Goal: Task Accomplishment & Management: Use online tool/utility

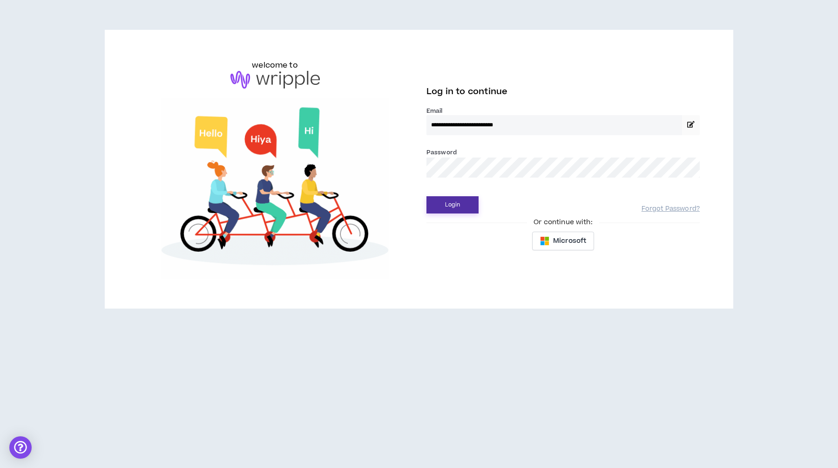
click at [459, 200] on button "Login" at bounding box center [453, 204] width 52 height 17
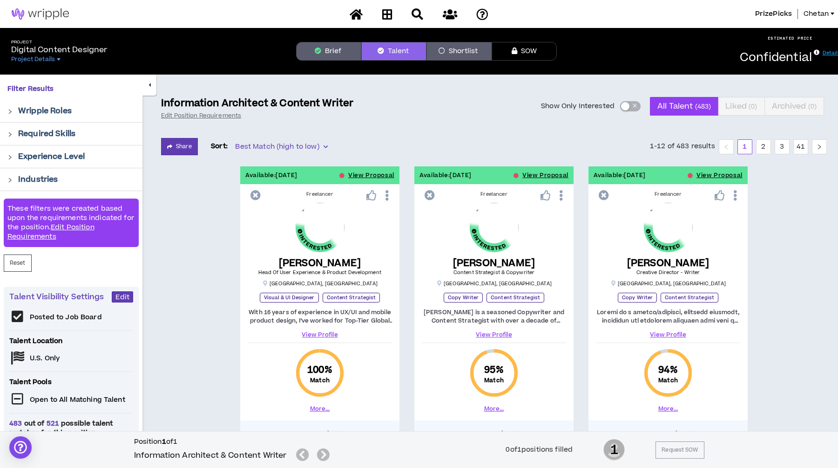
click at [493, 235] on img at bounding box center [494, 227] width 49 height 49
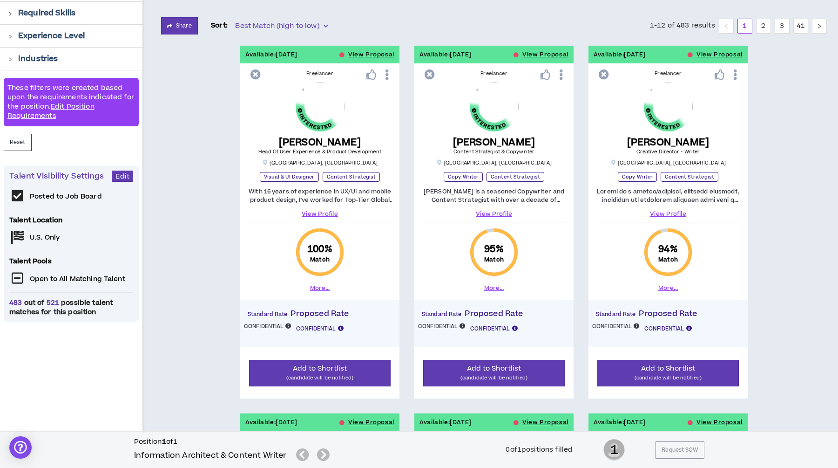
scroll to position [126, 0]
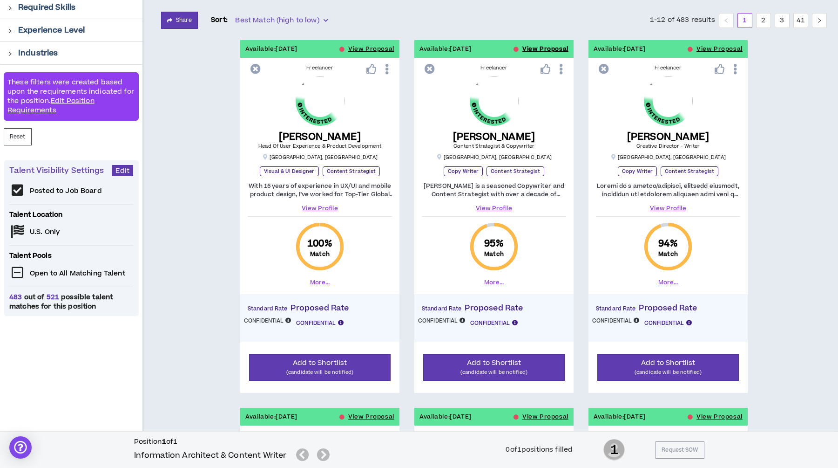
click at [542, 49] on button "View Proposal" at bounding box center [545, 49] width 46 height 18
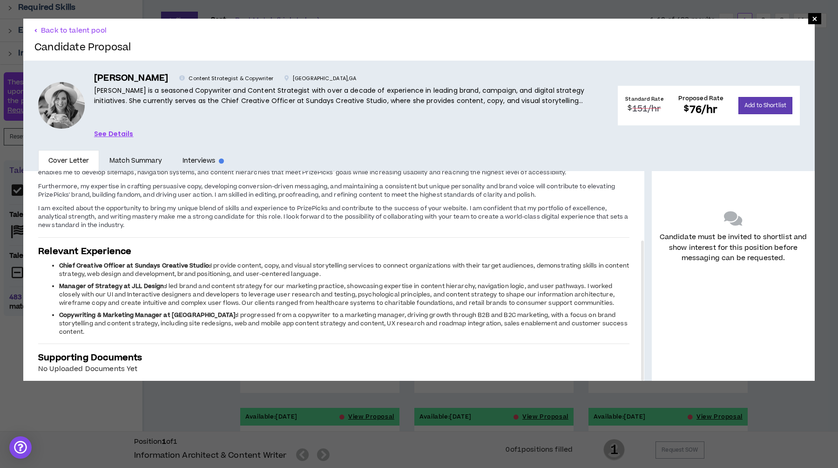
click at [113, 134] on link "See Details" at bounding box center [114, 134] width 40 height 10
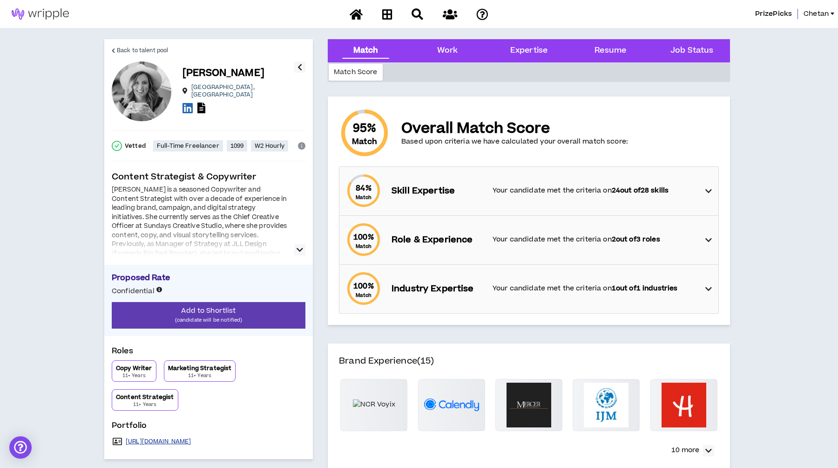
click at [191, 442] on link "[URL][DOMAIN_NAME]" at bounding box center [159, 440] width 66 height 7
click at [366, 56] on div "Match" at bounding box center [365, 51] width 25 height 12
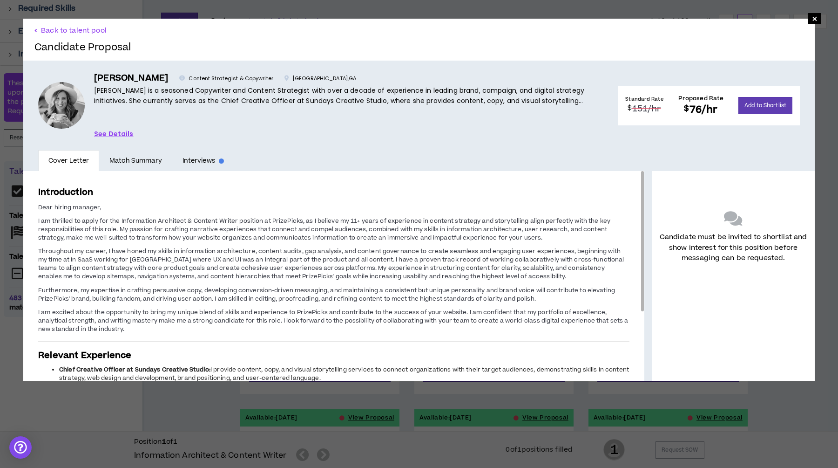
scroll to position [126, 0]
click at [813, 19] on span "×" at bounding box center [815, 18] width 6 height 11
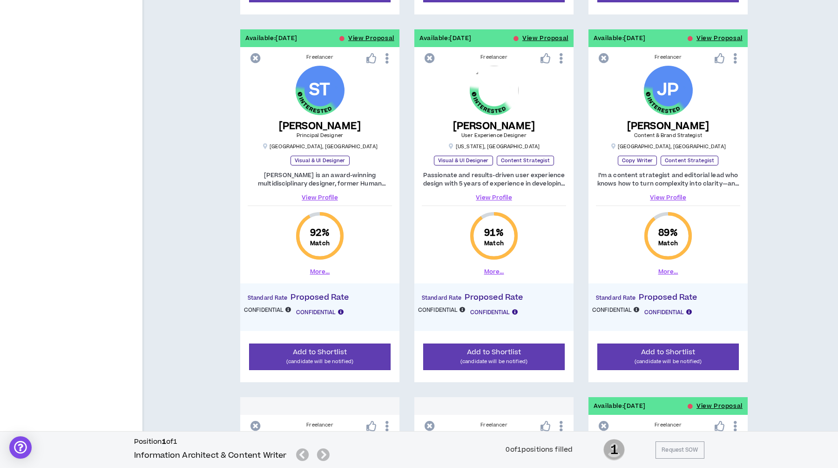
scroll to position [514, 0]
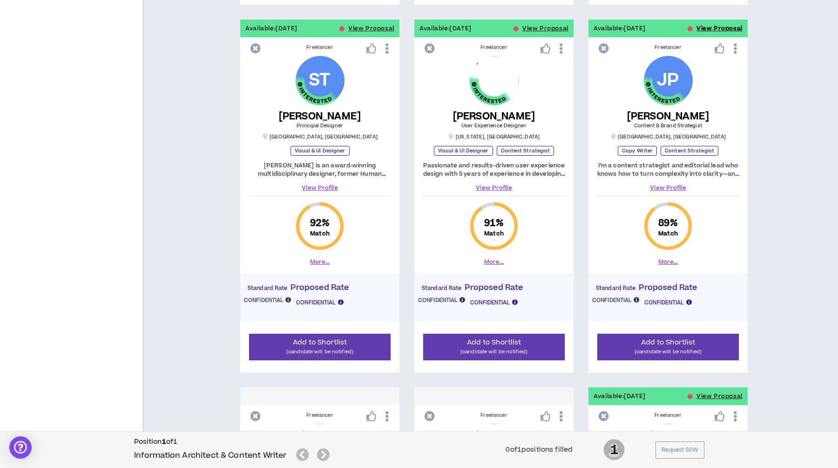
click at [729, 27] on button "View Proposal" at bounding box center [720, 29] width 46 height 18
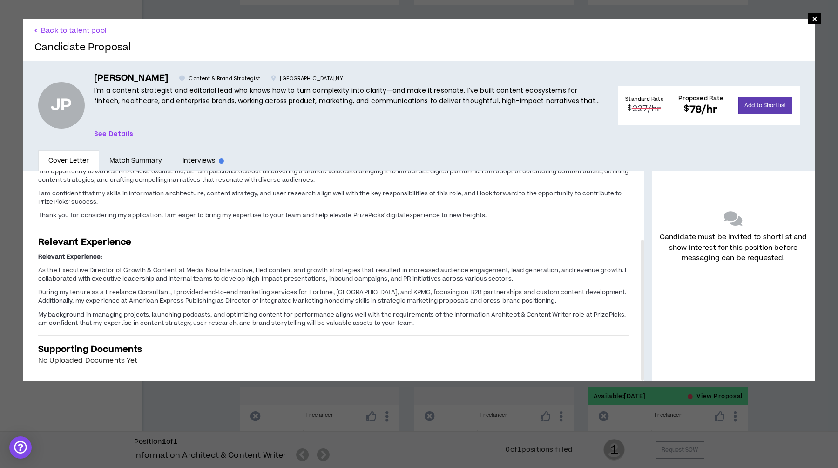
click at [117, 135] on link "See Details" at bounding box center [114, 134] width 40 height 10
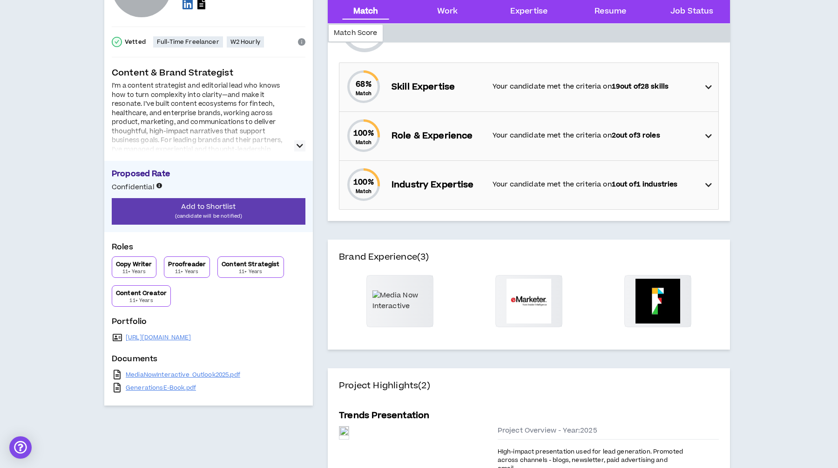
scroll to position [118, 0]
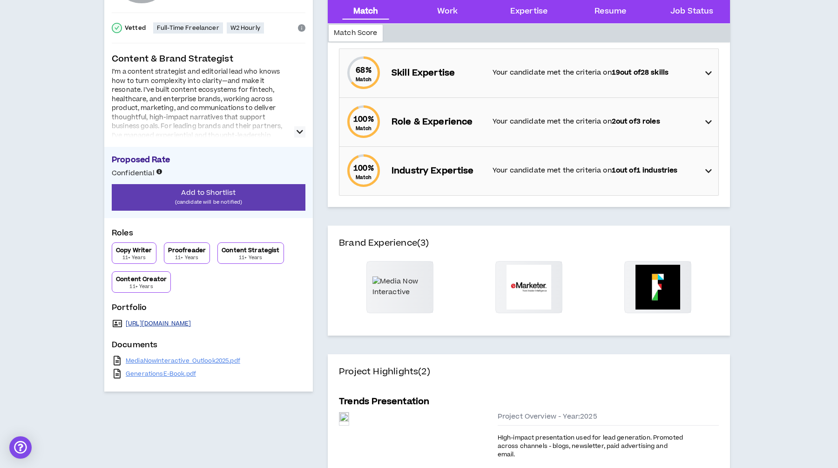
click at [176, 325] on link "[URL][DOMAIN_NAME]" at bounding box center [159, 322] width 66 height 7
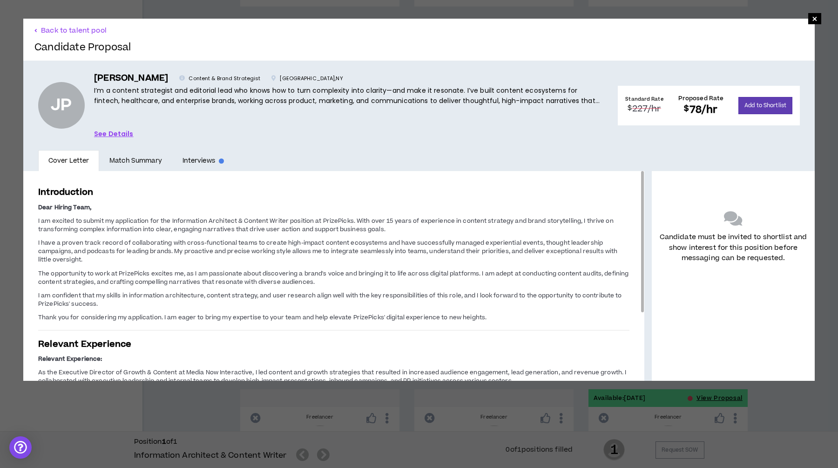
scroll to position [513, 0]
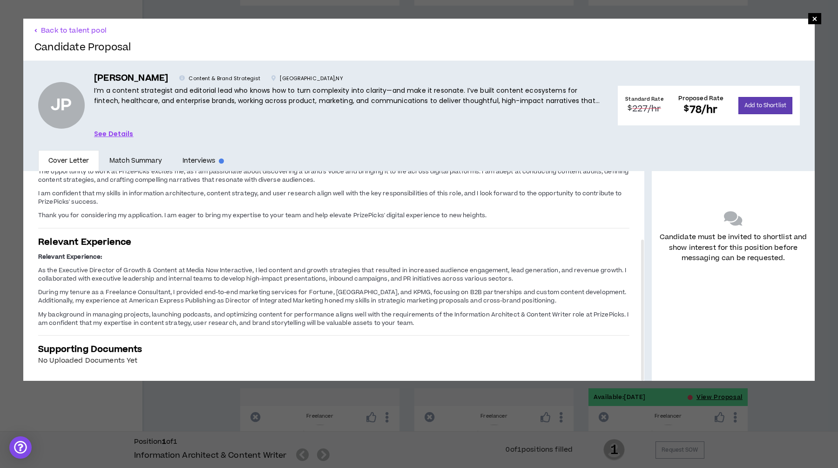
click at [115, 424] on div "× Back to talent pool Candidate Proposal [PERSON_NAME] Content & Brand Strategi…" at bounding box center [419, 234] width 838 height 468
click at [114, 407] on div "× Back to talent pool Candidate Proposal [PERSON_NAME] Content & Brand Strategi…" at bounding box center [419, 234] width 838 height 468
click at [814, 21] on span "×" at bounding box center [815, 18] width 6 height 11
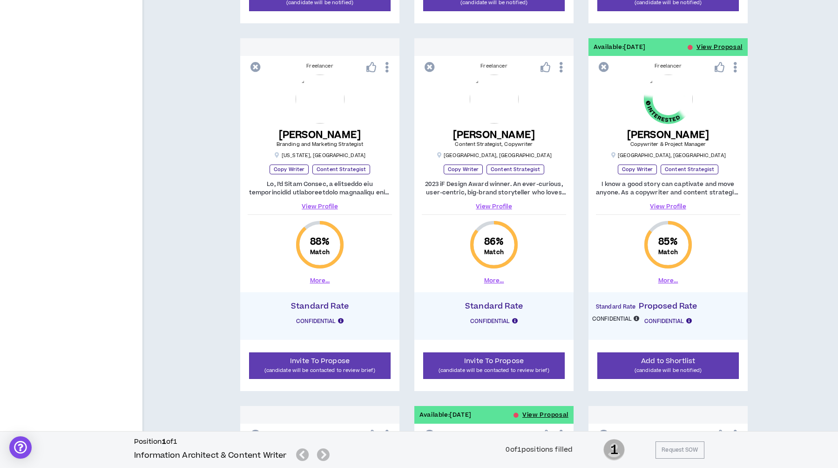
scroll to position [860, 0]
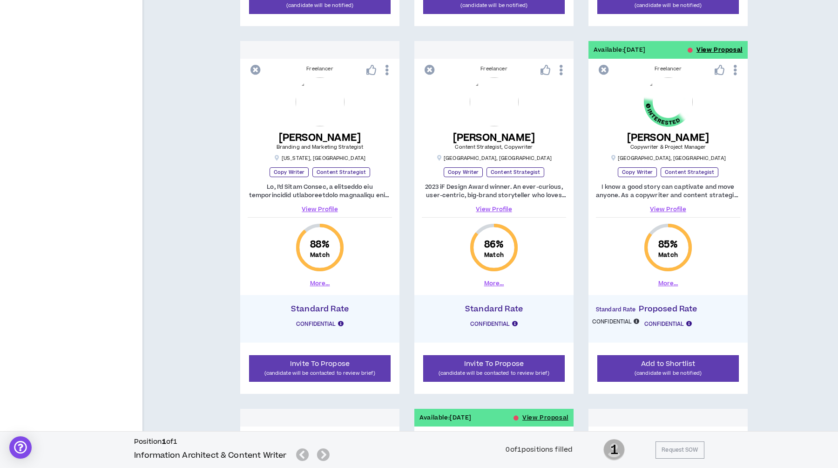
click at [719, 51] on button "View Proposal" at bounding box center [720, 50] width 46 height 18
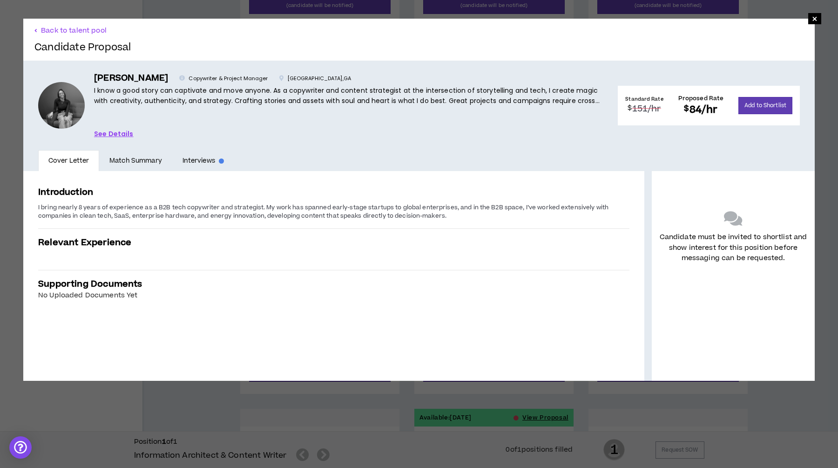
click at [122, 135] on link "See Details" at bounding box center [114, 134] width 40 height 10
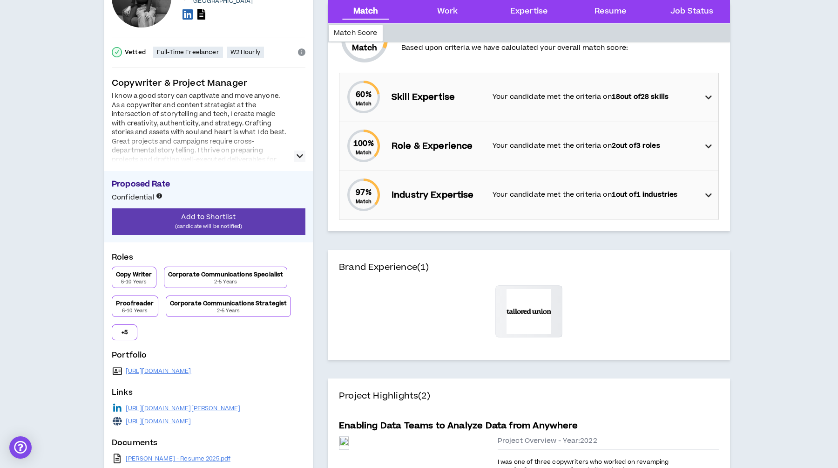
scroll to position [196, 0]
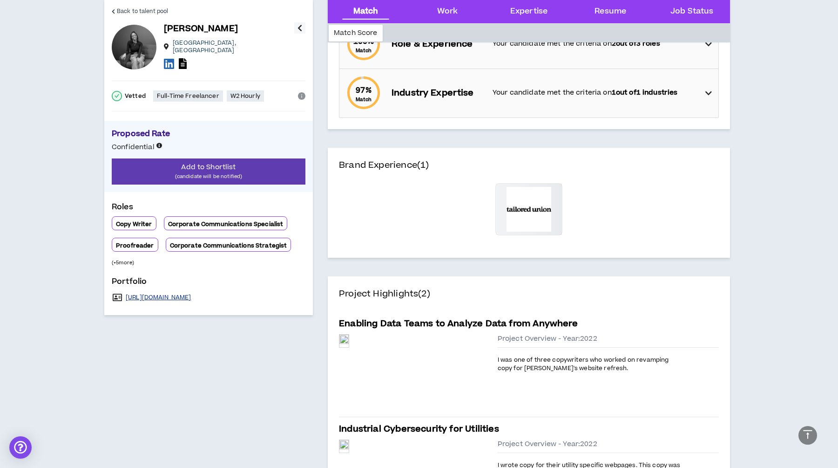
click at [163, 293] on link "[URL][DOMAIN_NAME]" at bounding box center [159, 296] width 66 height 7
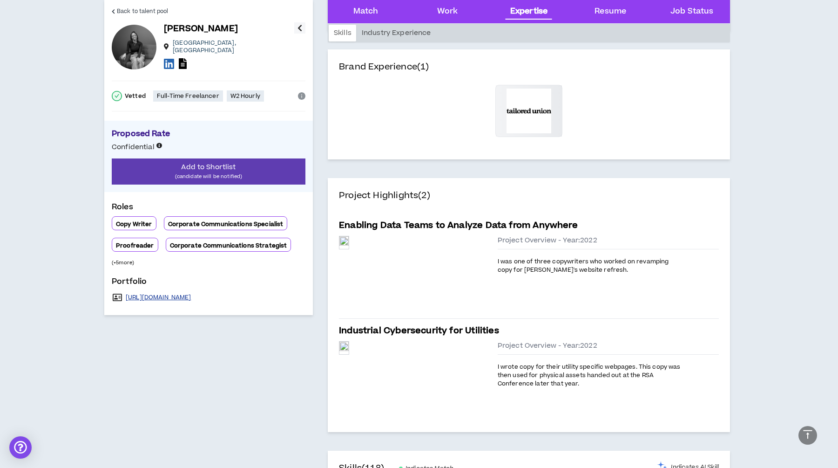
scroll to position [0, 0]
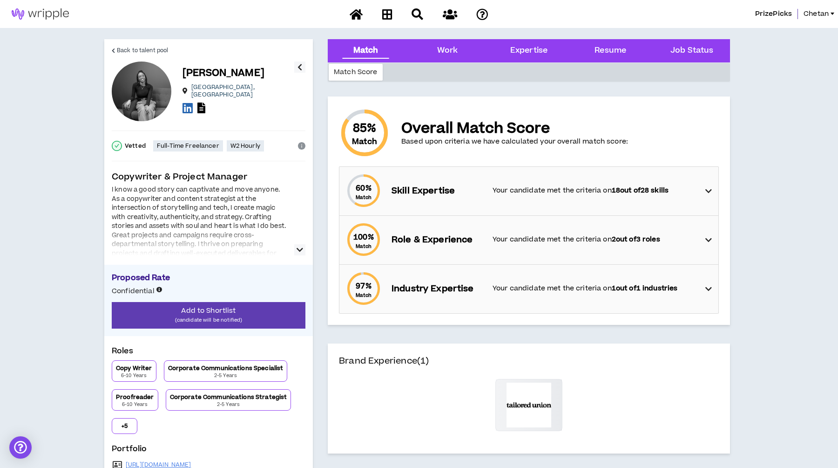
click at [41, 12] on img at bounding box center [40, 13] width 81 height 11
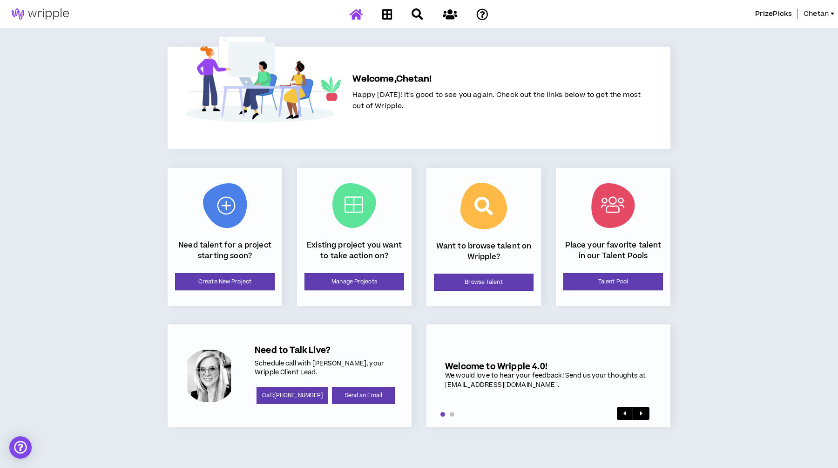
click at [26, 183] on div "PrizePicks Chetan Welcome, Chetan ! Happy [DATE]! It's good to see you again. C…" at bounding box center [419, 234] width 838 height 468
click at [90, 142] on div "PrizePicks Chetan Welcome, Chetan ! Happy [DATE]! It's good to see you again. C…" at bounding box center [419, 234] width 838 height 468
